Goal: Task Accomplishment & Management: Manage account settings

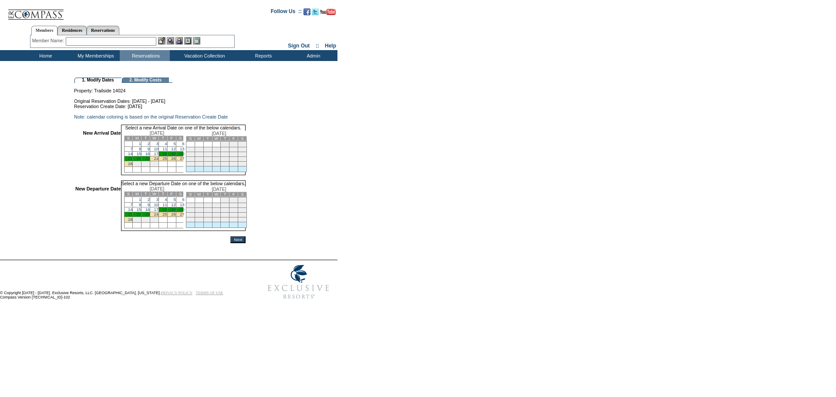
click at [167, 212] on link "18" at bounding box center [164, 209] width 4 height 4
click at [132, 222] on link "28" at bounding box center [130, 220] width 4 height 4
click at [246, 243] on input "Next" at bounding box center [237, 239] width 15 height 7
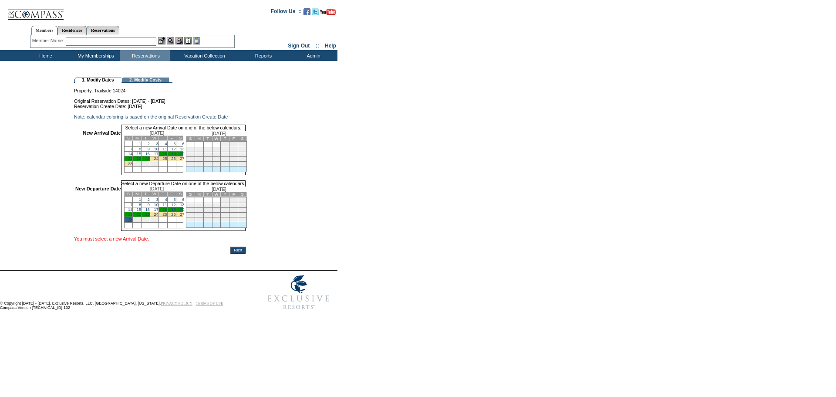
click at [167, 156] on link "18" at bounding box center [164, 153] width 4 height 4
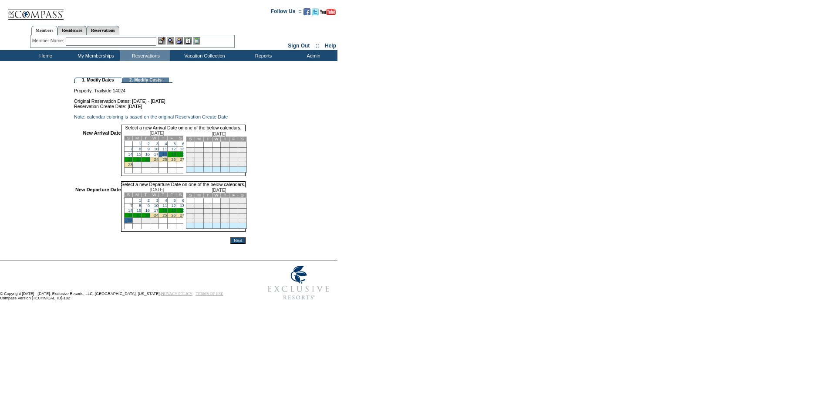
click at [261, 262] on form "Follow Us ::" at bounding box center [416, 153] width 833 height 302
click at [246, 244] on input "Next" at bounding box center [237, 240] width 15 height 7
